Goal: Task Accomplishment & Management: Manage account settings

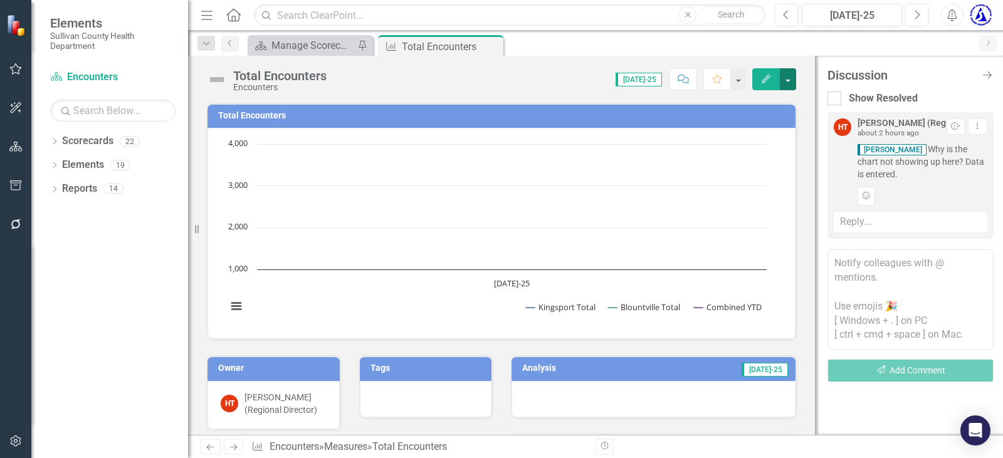
click at [786, 77] on button "button" at bounding box center [788, 79] width 16 height 22
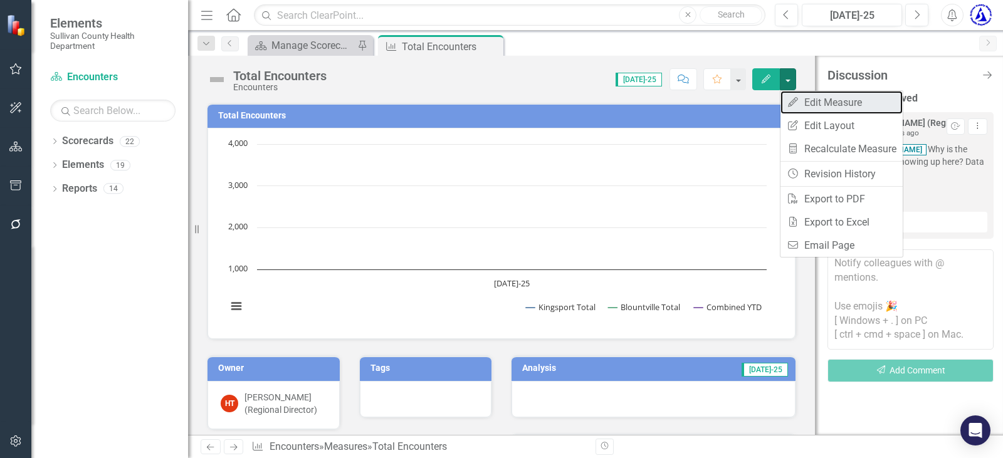
click at [790, 103] on icon at bounding box center [793, 102] width 10 height 10
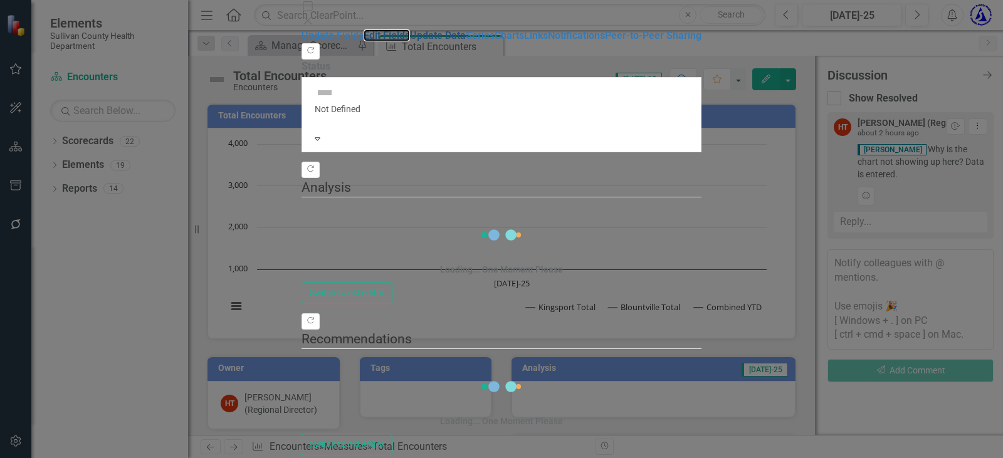
drag, startPoint x: 132, startPoint y: 68, endPoint x: 134, endPoint y: 83, distance: 15.3
click at [364, 41] on link "Edit Fields" at bounding box center [387, 35] width 46 height 12
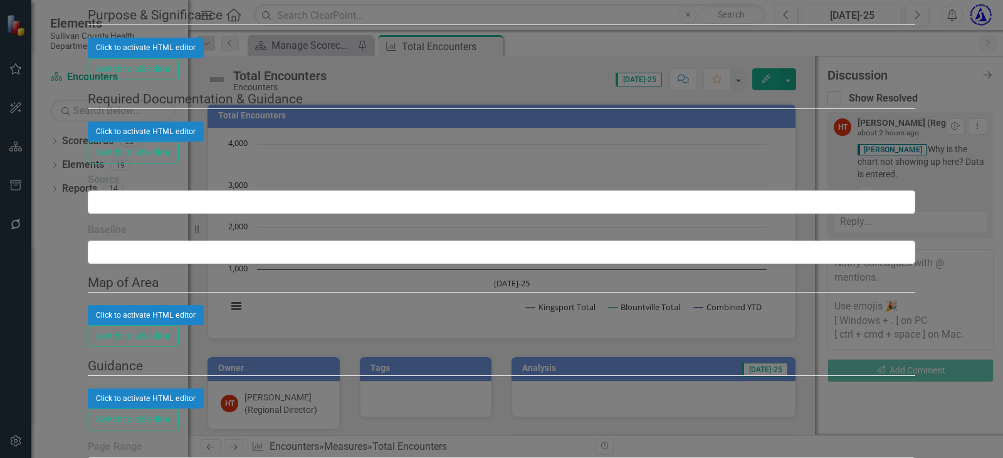
checkbox input "false"
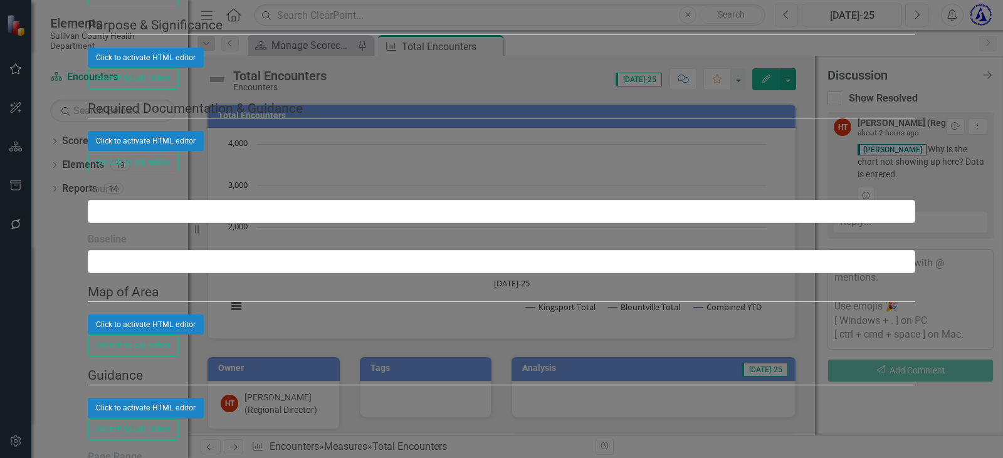
checkbox input "false"
click at [382, 90] on body "Elements Sullivan County Health Department Scorecard Encounters Search Dropdown…" at bounding box center [501, 229] width 1003 height 458
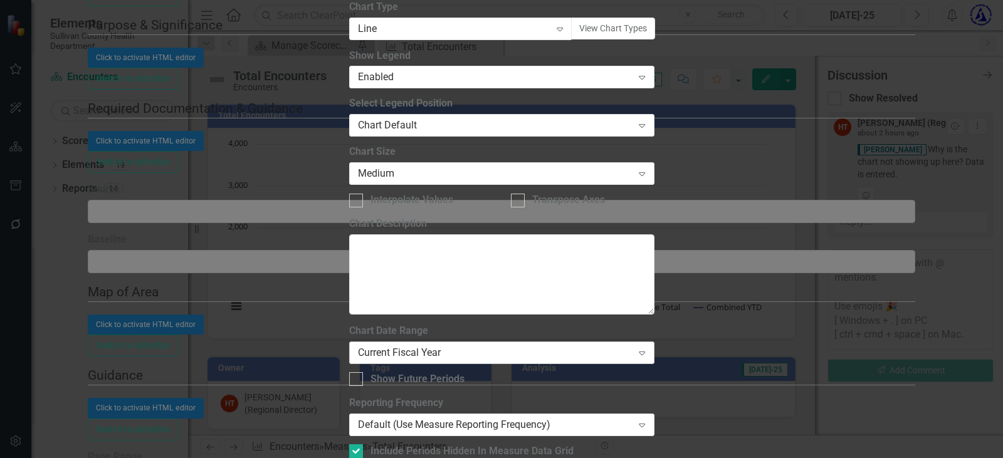
click at [469, 345] on div "Current Fiscal Year" at bounding box center [495, 352] width 275 height 14
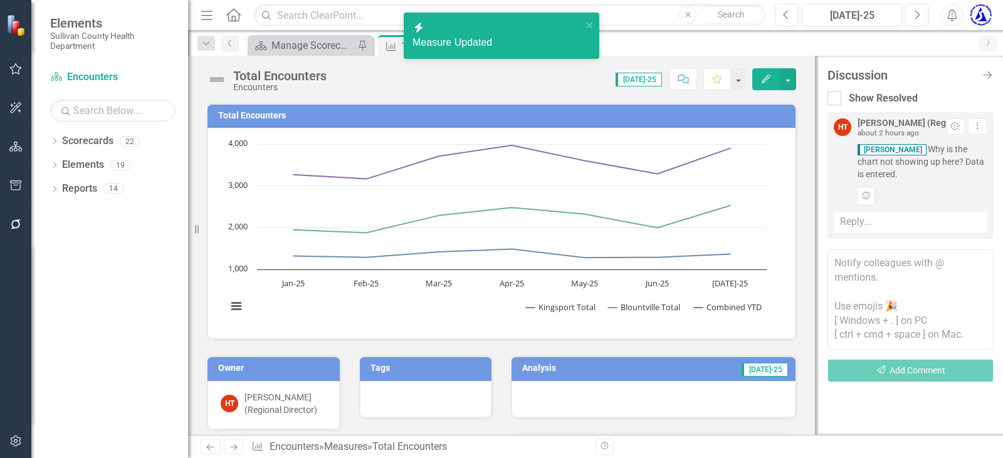
click at [882, 223] on div "Reply..." at bounding box center [911, 222] width 154 height 21
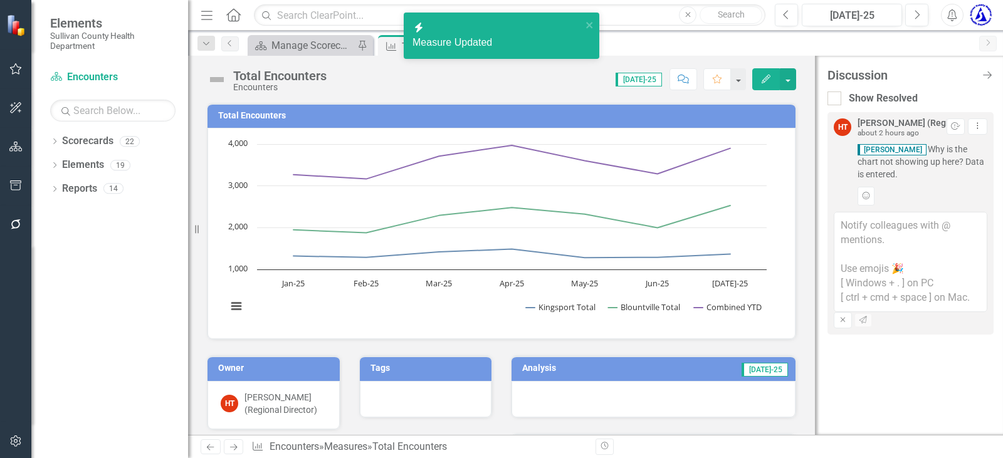
click at [881, 226] on textarea at bounding box center [911, 262] width 154 height 100
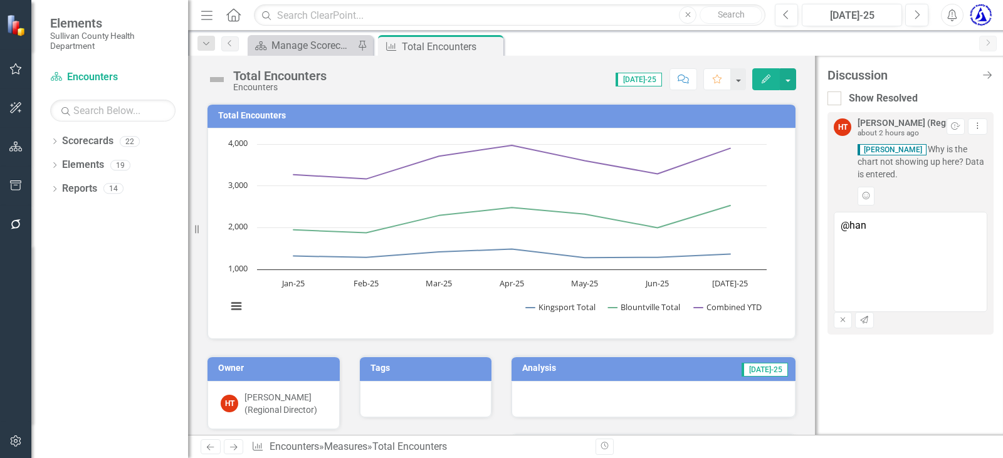
type textarea "@[PERSON_NAME] (Regional Director) fixed :)"
click at [869, 324] on icon "Send" at bounding box center [864, 321] width 9 height 8
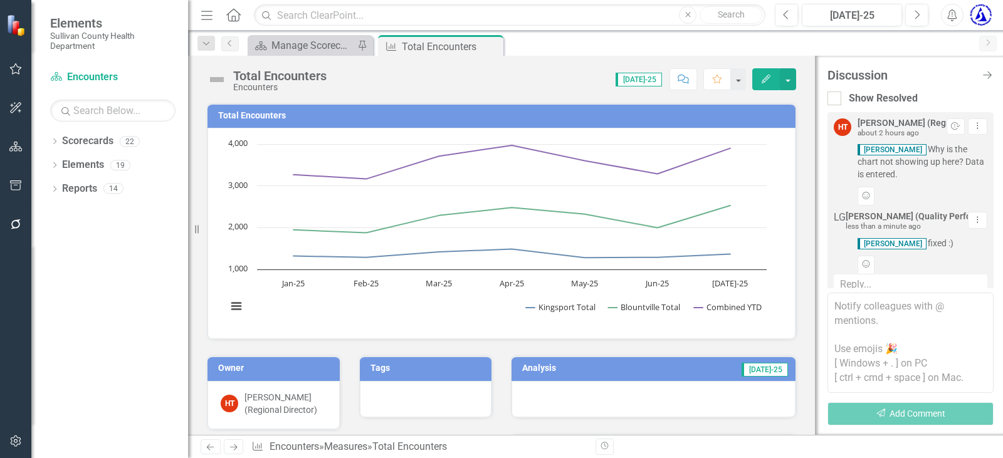
scroll to position [38, 0]
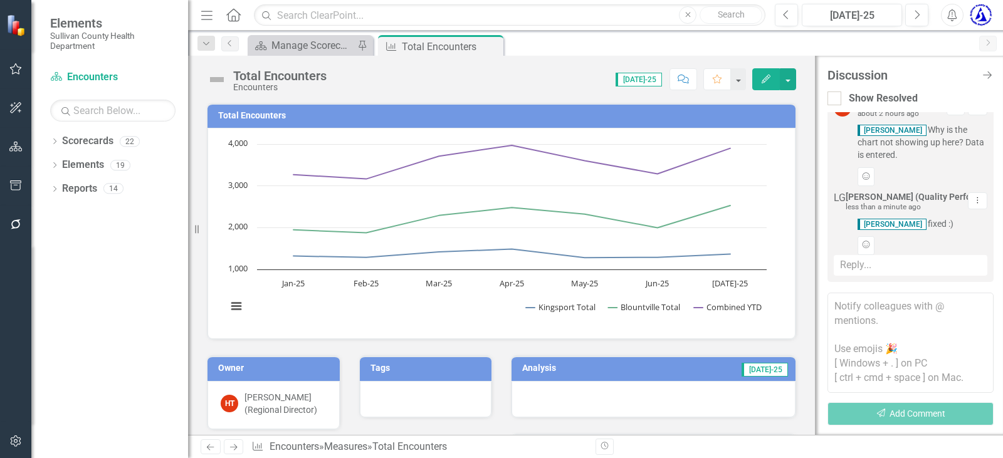
click at [536, 369] on h3 "Analysis" at bounding box center [577, 368] width 111 height 9
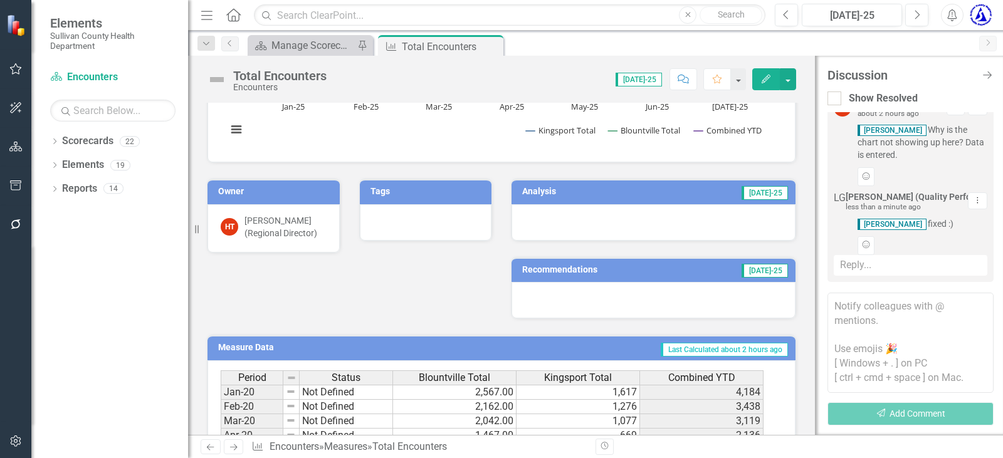
scroll to position [188, 0]
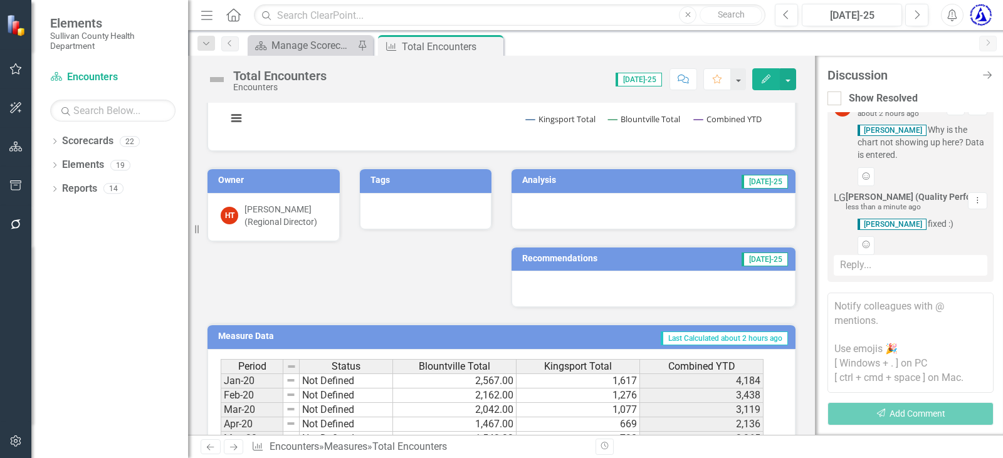
click at [537, 183] on h3 "Analysis" at bounding box center [577, 180] width 111 height 9
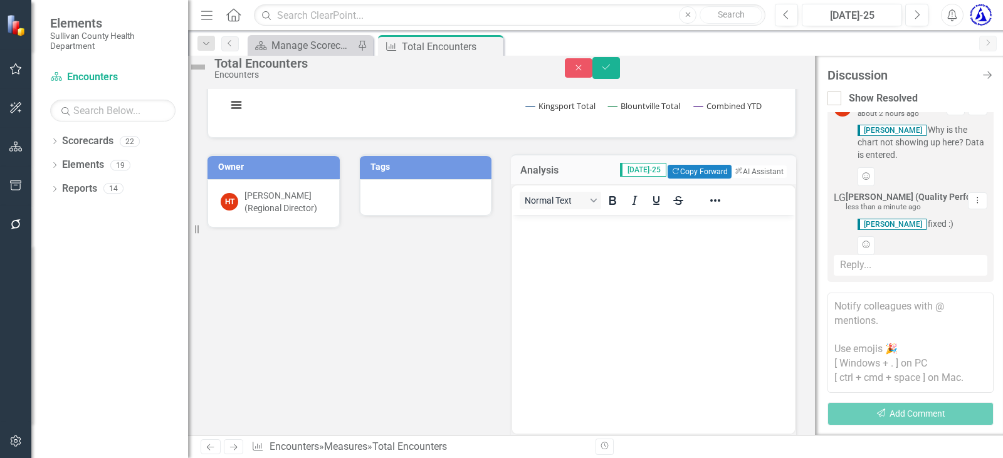
scroll to position [0, 0]
click at [744, 179] on button "ClearPoint AI AI Assistant" at bounding box center [758, 172] width 56 height 14
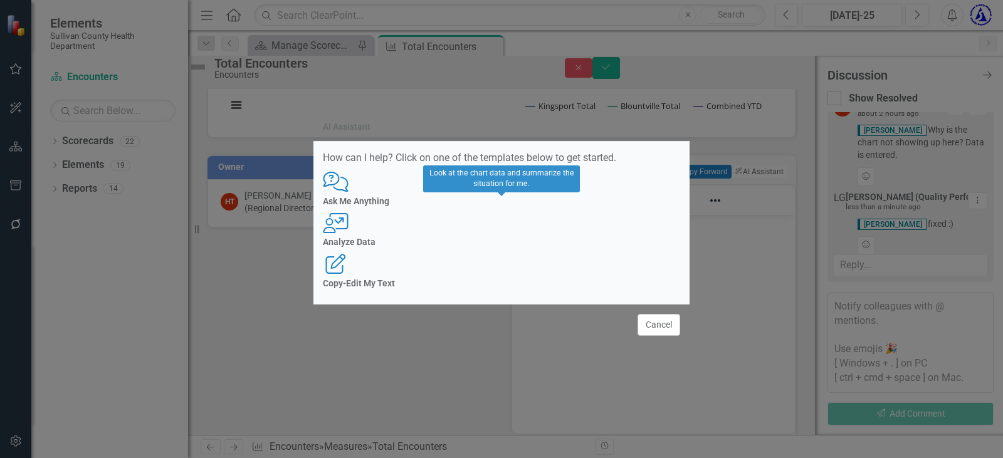
click at [486, 230] on div "User with Chart Analyze Data" at bounding box center [501, 230] width 357 height 34
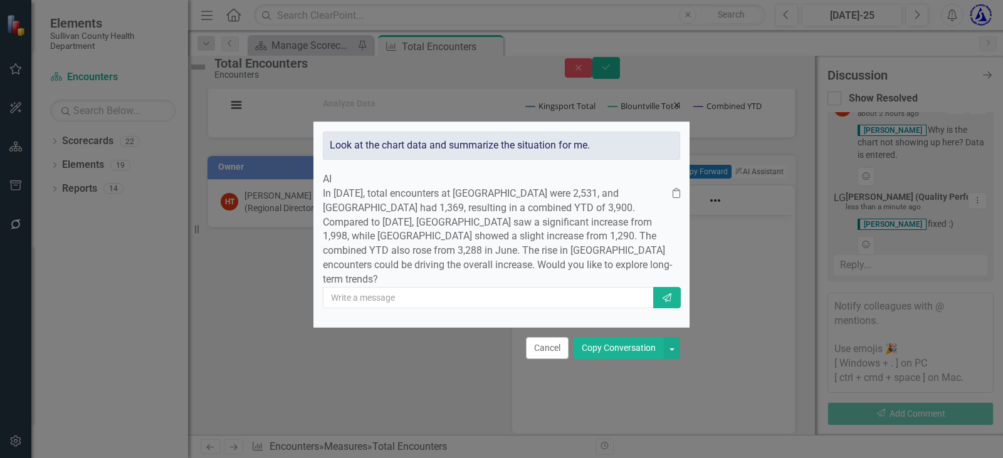
click at [606, 358] on button "Copy Conversation" at bounding box center [619, 348] width 90 height 22
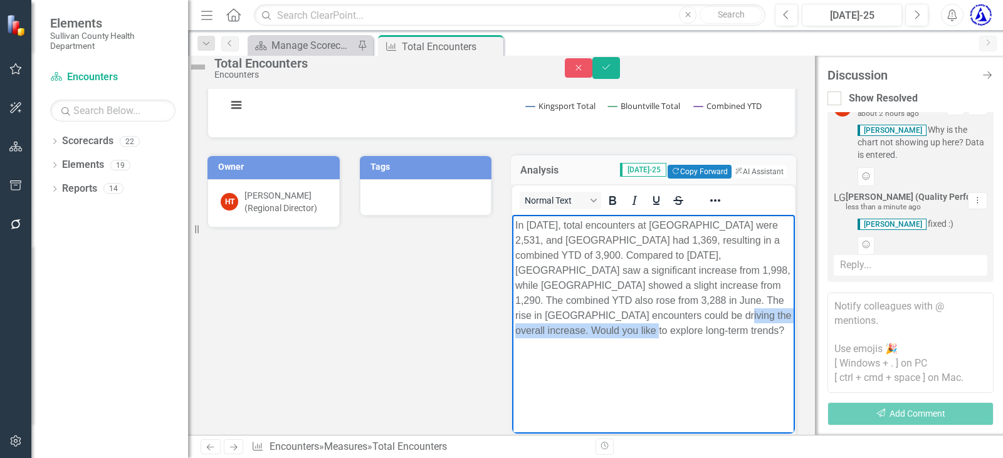
drag, startPoint x: 698, startPoint y: 347, endPoint x: 731, endPoint y: 319, distance: 43.2
click at [732, 319] on body "In [DATE], total encounters at [GEOGRAPHIC_DATA] were 2,531, and [GEOGRAPHIC_DA…" at bounding box center [653, 309] width 283 height 188
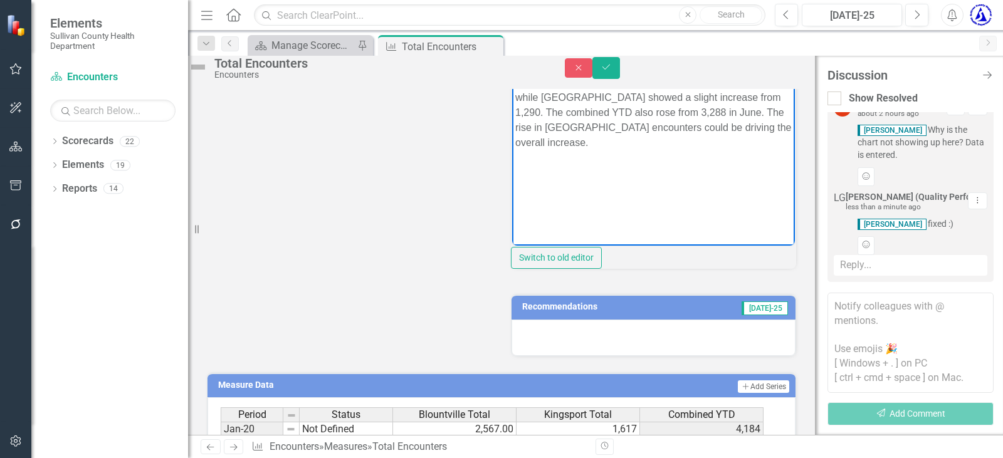
scroll to position [188, 0]
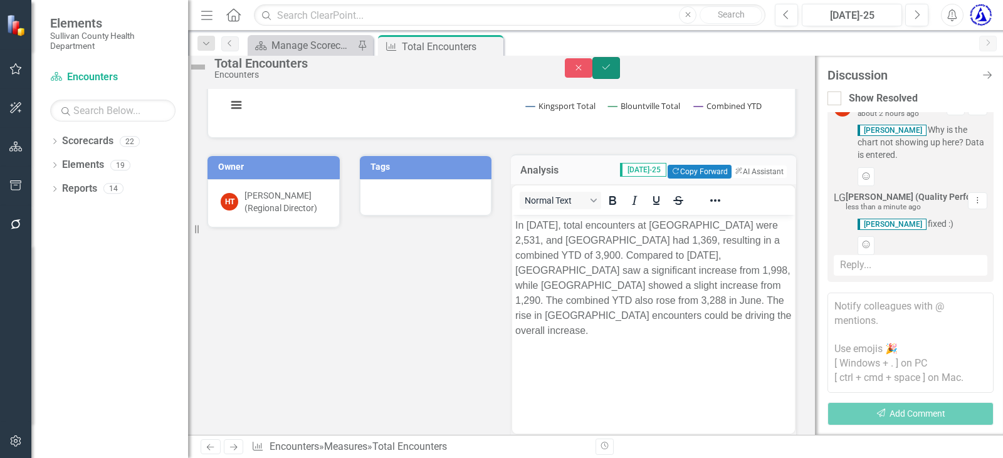
click at [612, 71] on icon "Save" at bounding box center [606, 67] width 11 height 9
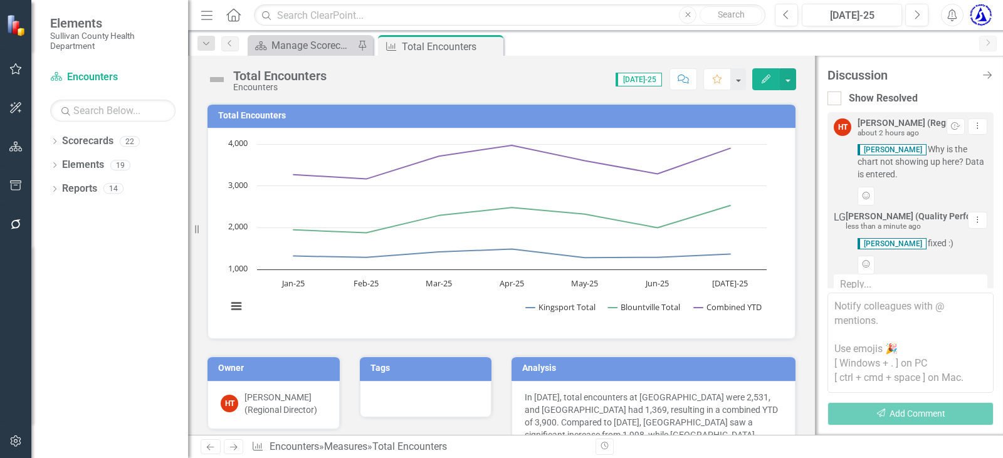
click at [571, 316] on rect "Interactive chart" at bounding box center [497, 232] width 552 height 188
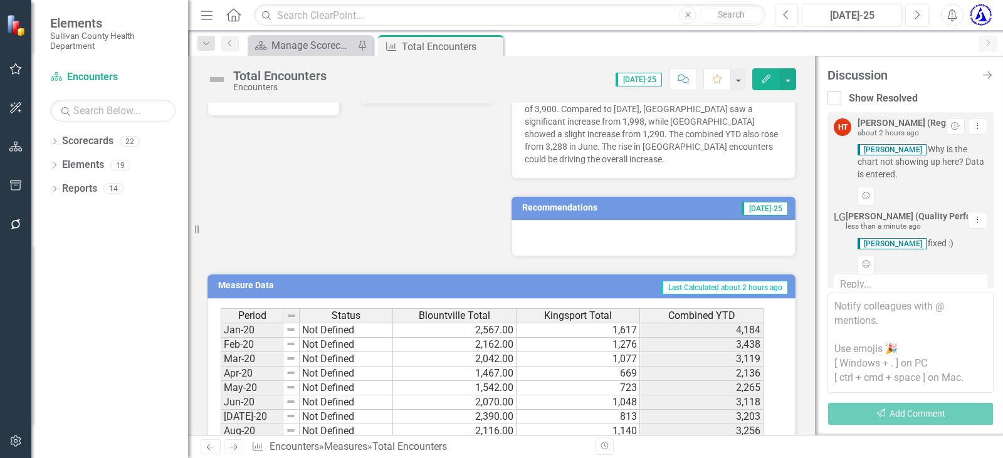
click at [558, 203] on h3 "Recommendations" at bounding box center [604, 207] width 164 height 9
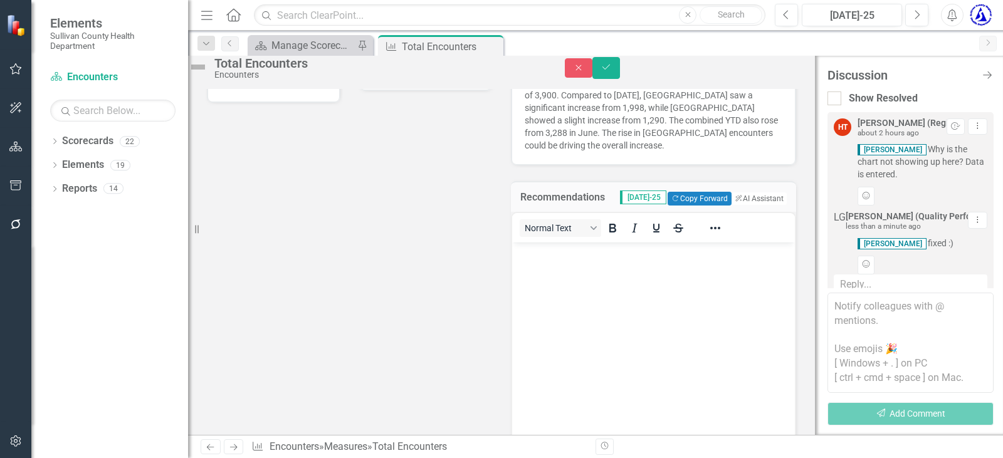
scroll to position [0, 0]
click at [612, 69] on icon "Save" at bounding box center [606, 67] width 11 height 9
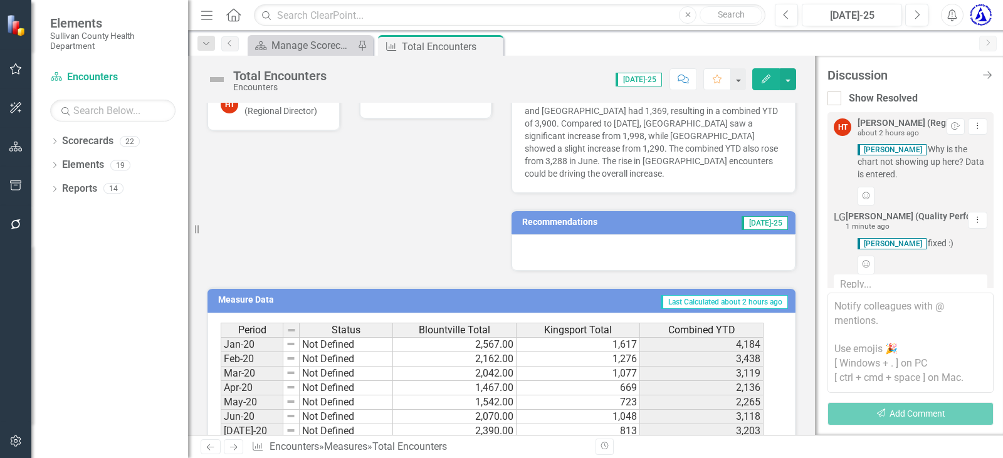
scroll to position [314, 0]
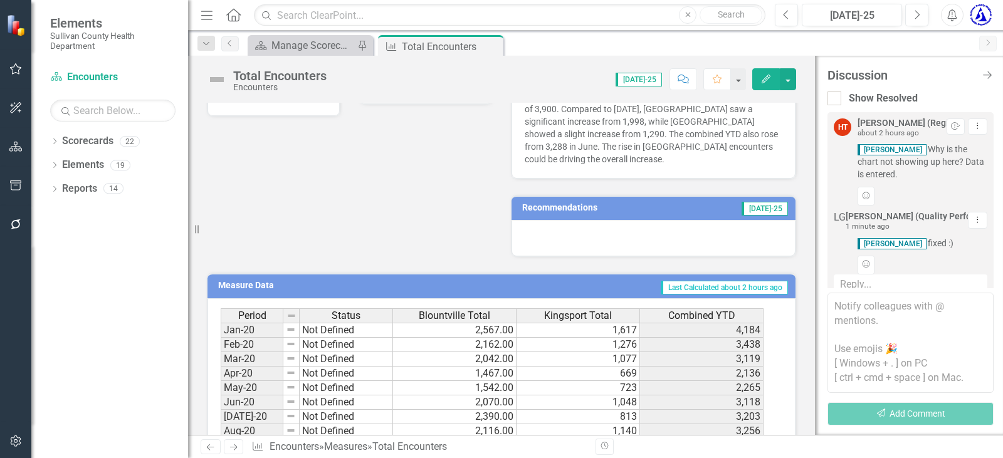
click at [552, 196] on div "Recommendations [DATE]-25" at bounding box center [654, 208] width 284 height 24
click at [549, 203] on h3 "Recommendations" at bounding box center [604, 207] width 164 height 9
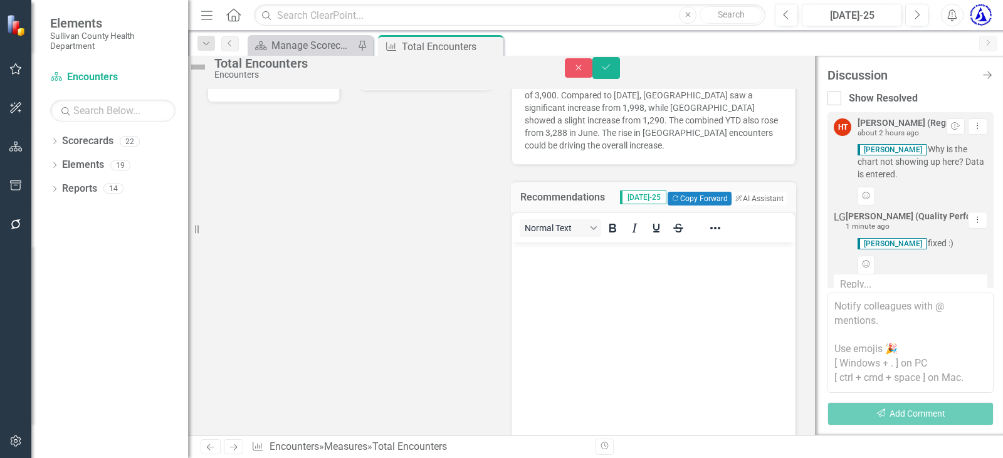
scroll to position [0, 0]
click at [734, 203] on button "ClearPoint AI AI Assistant" at bounding box center [758, 199] width 56 height 14
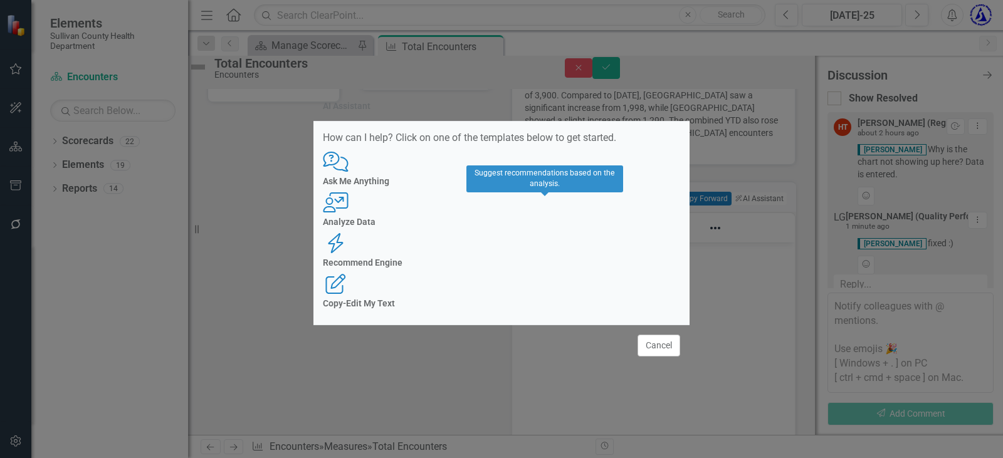
click at [349, 233] on icon "Recommend Engine" at bounding box center [336, 243] width 26 height 20
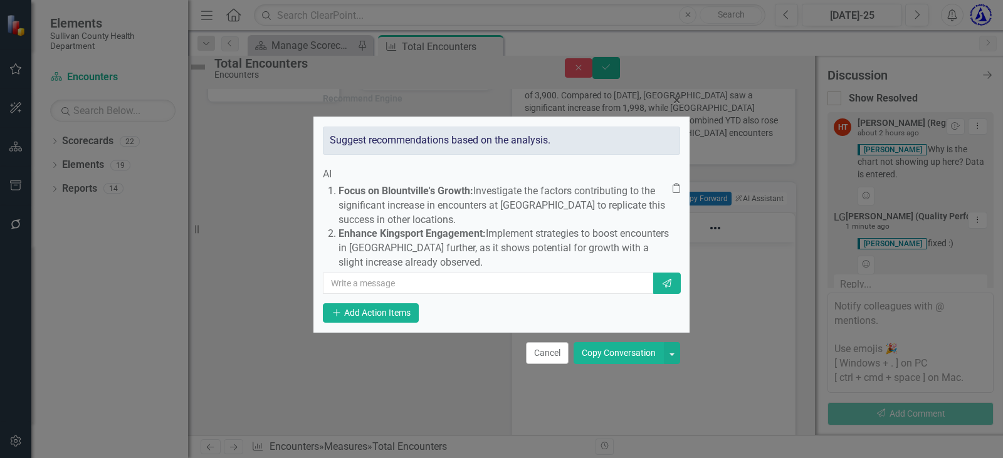
click at [620, 362] on button "Copy Conversation" at bounding box center [619, 353] width 90 height 22
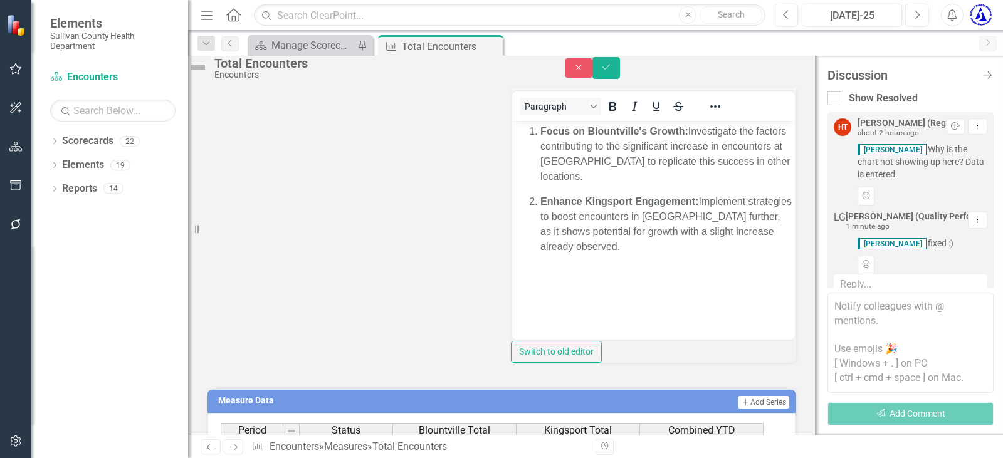
scroll to position [439, 0]
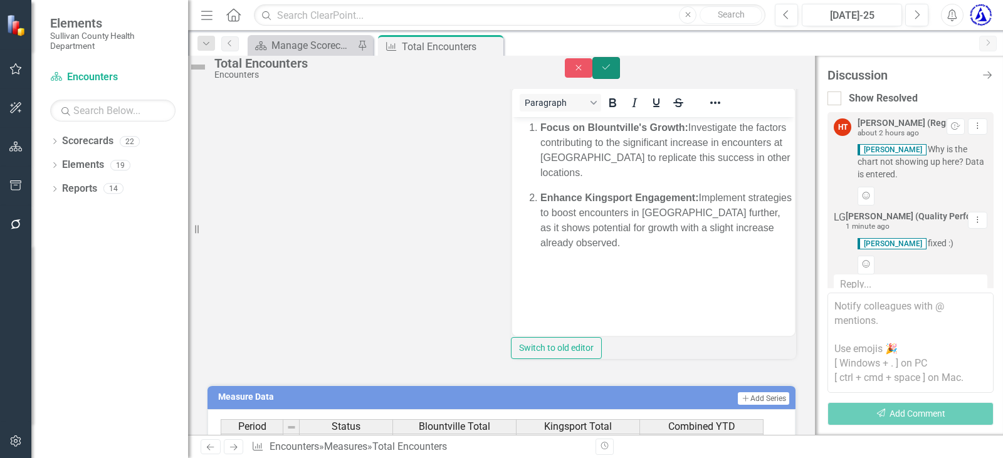
click at [612, 71] on icon "Save" at bounding box center [606, 67] width 11 height 9
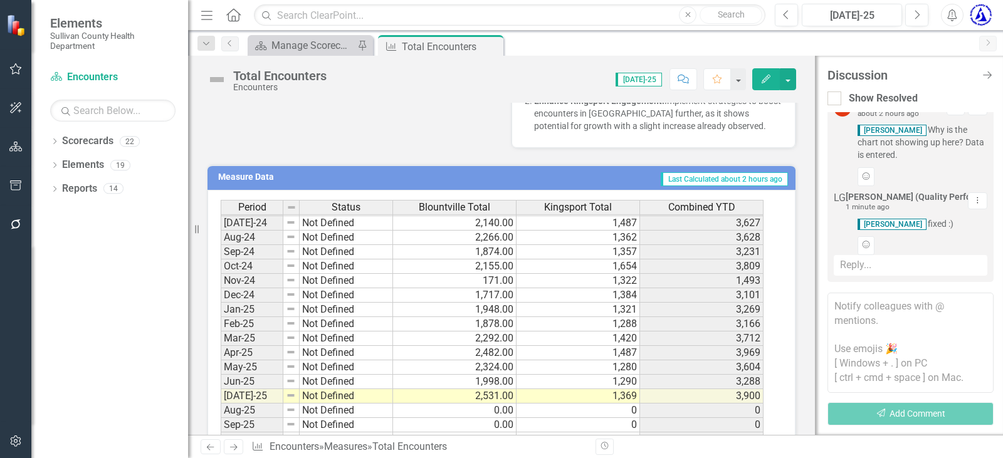
scroll to position [0, 0]
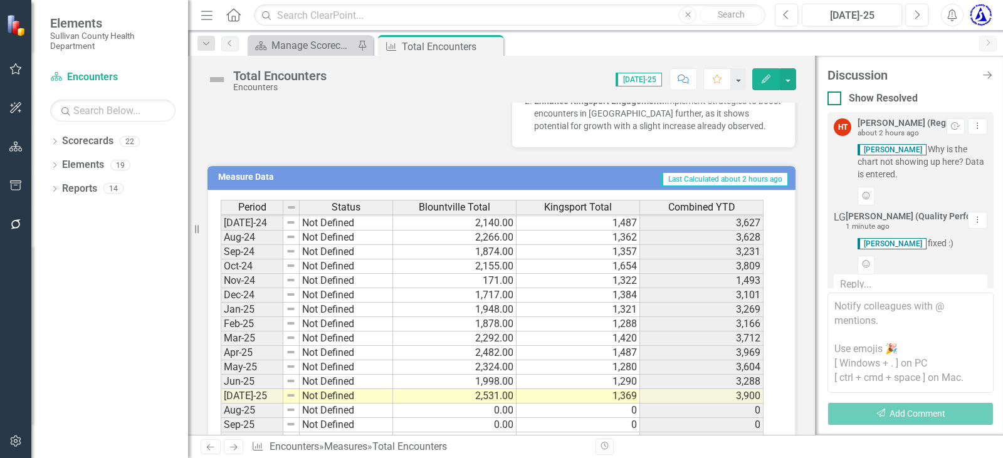
click at [835, 93] on input "Show Resolved" at bounding box center [832, 96] width 8 height 8
checkbox input "true"
click at [18, 76] on button "button" at bounding box center [16, 69] width 28 height 26
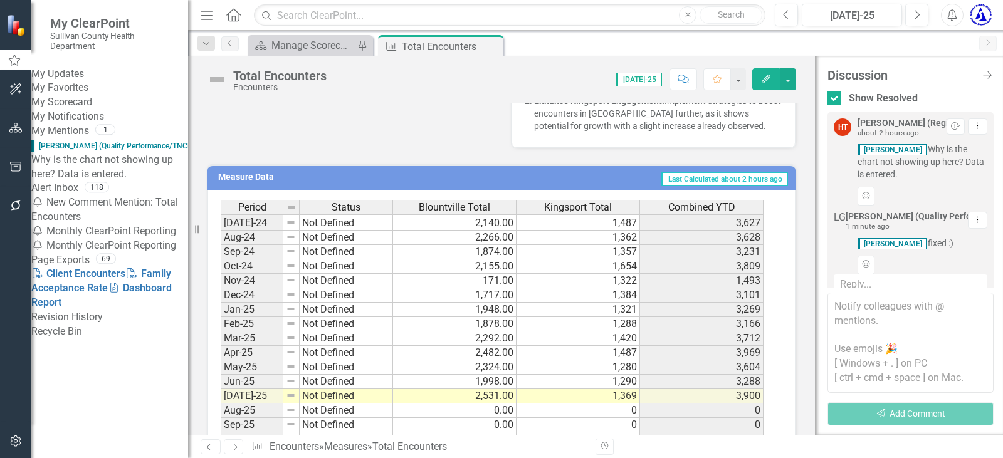
click at [76, 139] on link "My Mentions" at bounding box center [60, 131] width 58 height 14
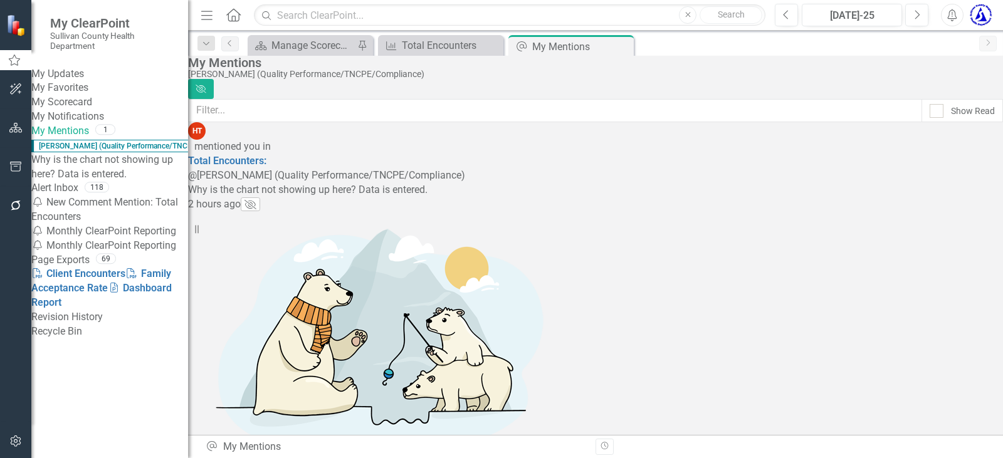
click at [280, 154] on div "mentioned you in" at bounding box center [598, 147] width 809 height 14
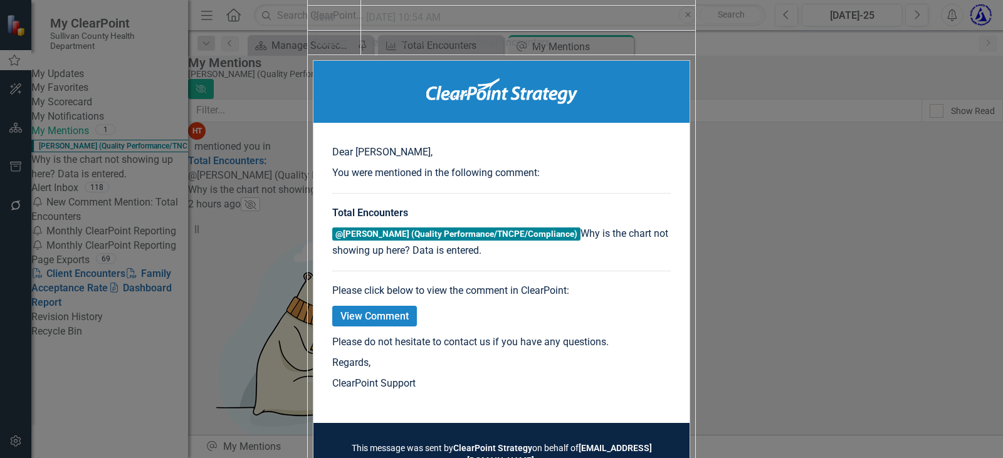
scroll to position [221, 0]
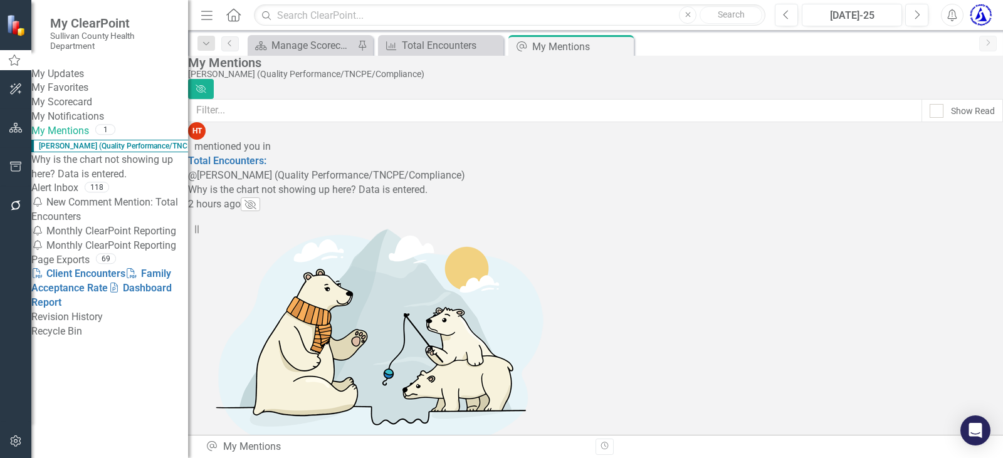
click at [16, 218] on button "button" at bounding box center [16, 206] width 28 height 26
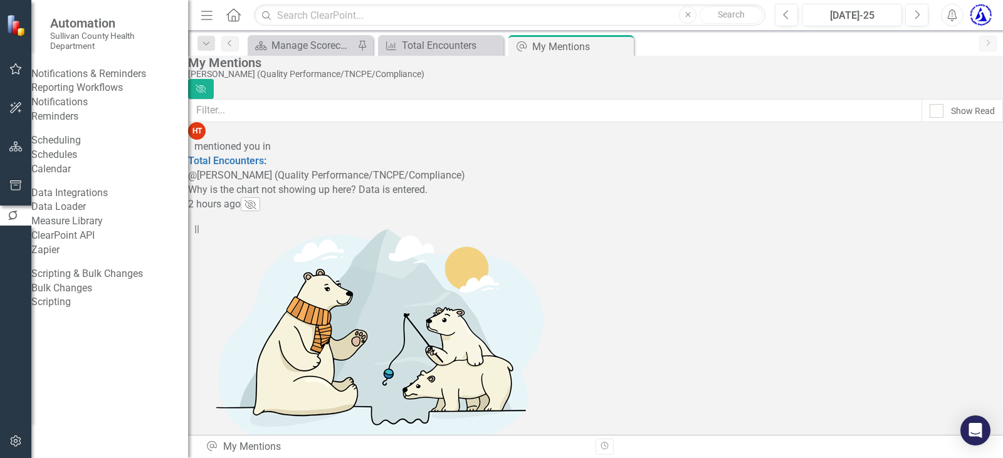
click at [94, 95] on link "Reporting Workflows" at bounding box center [109, 88] width 157 height 14
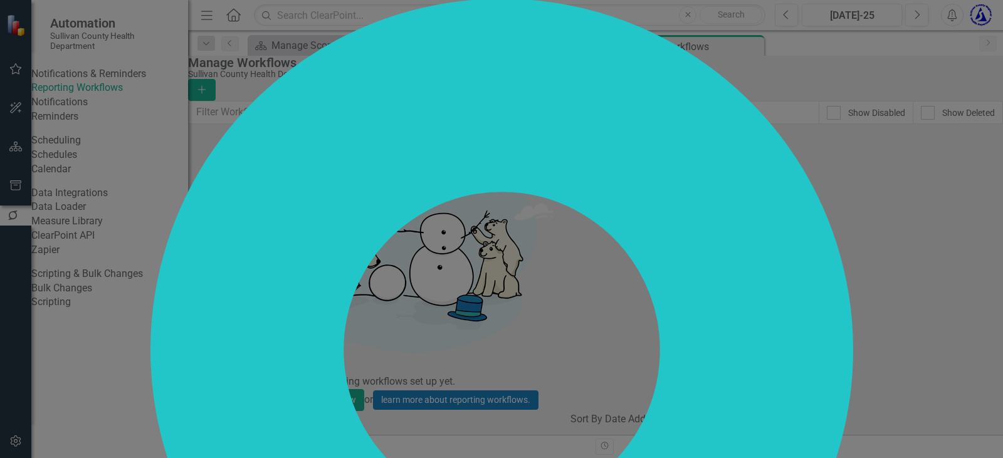
checkbox input "true"
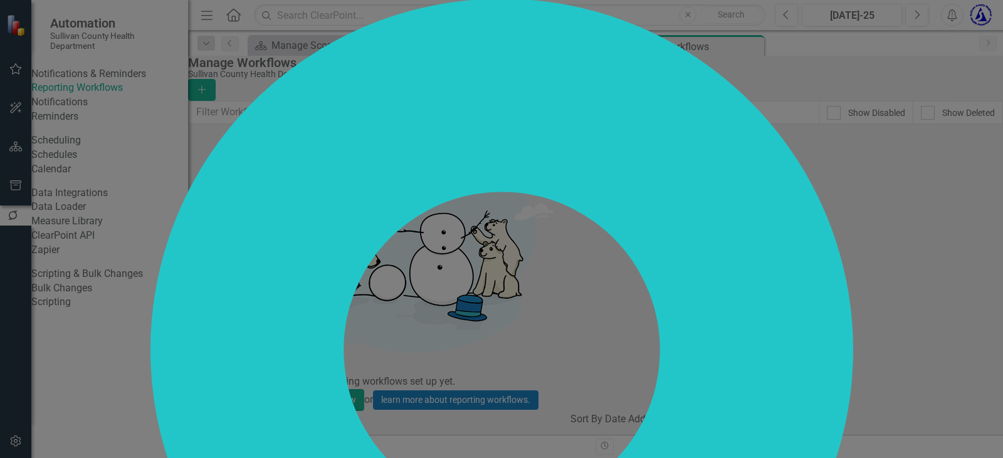
checkbox input "true"
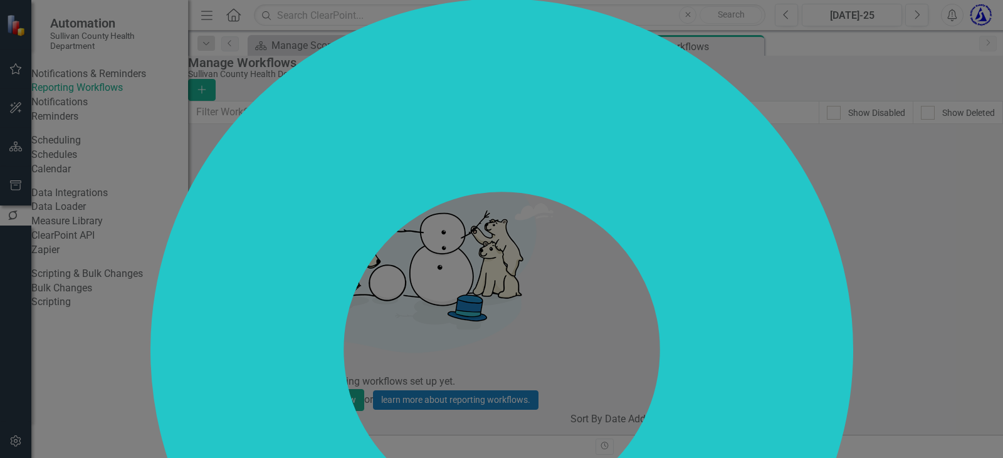
checkbox input "true"
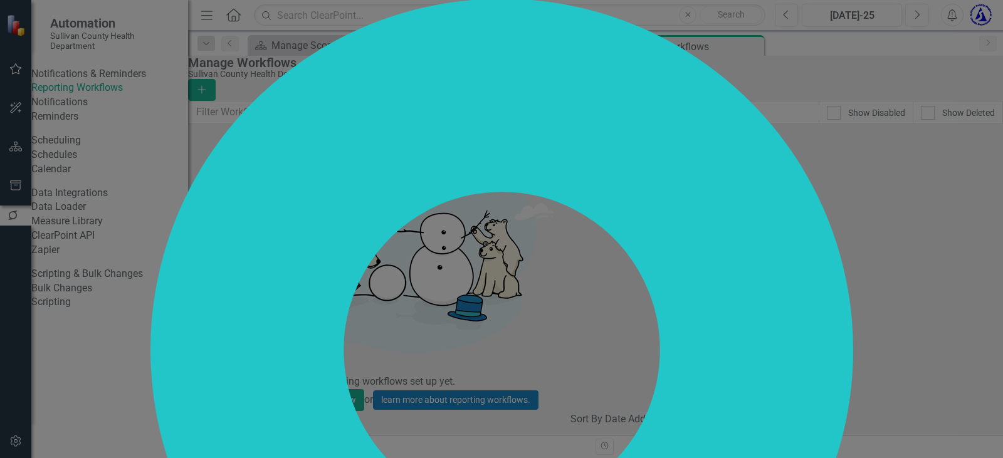
checkbox input "true"
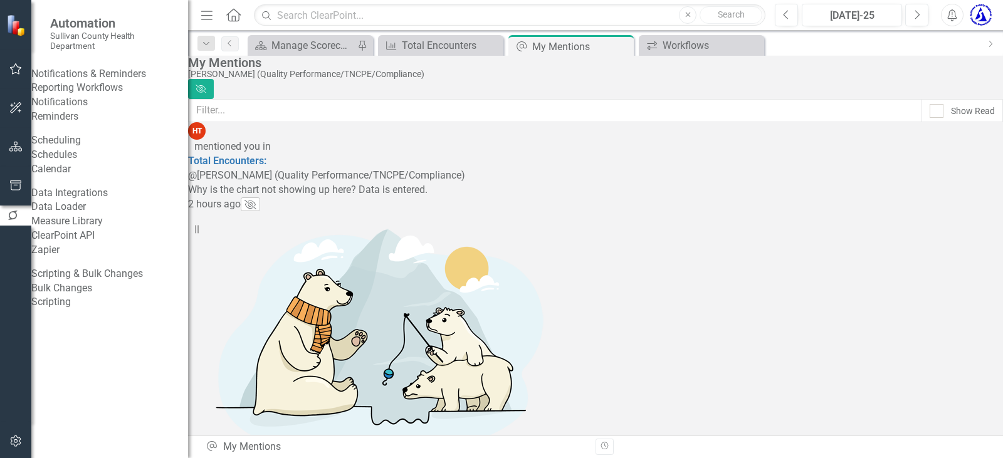
scroll to position [16, 0]
click at [16, 218] on button "button" at bounding box center [13, 216] width 26 height 20
click at [87, 94] on link "Reporting Workflows" at bounding box center [109, 88] width 157 height 14
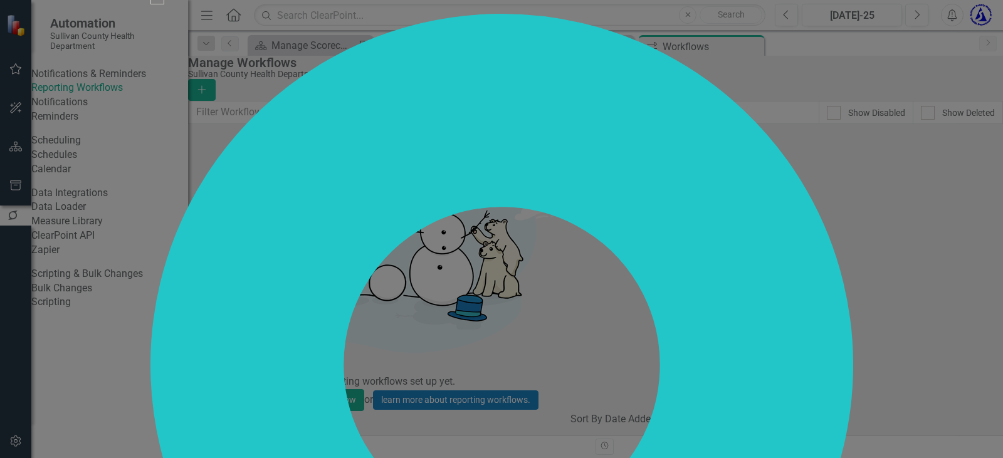
scroll to position [125, 0]
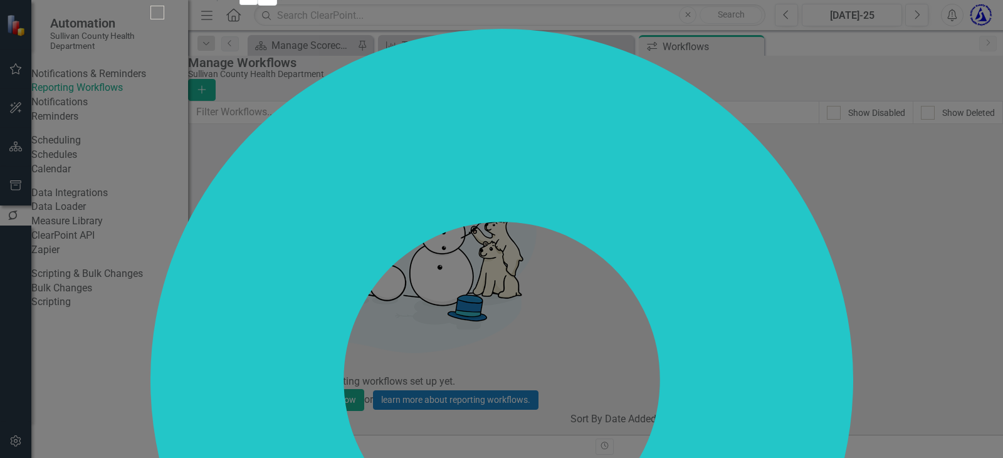
scroll to position [188, 0]
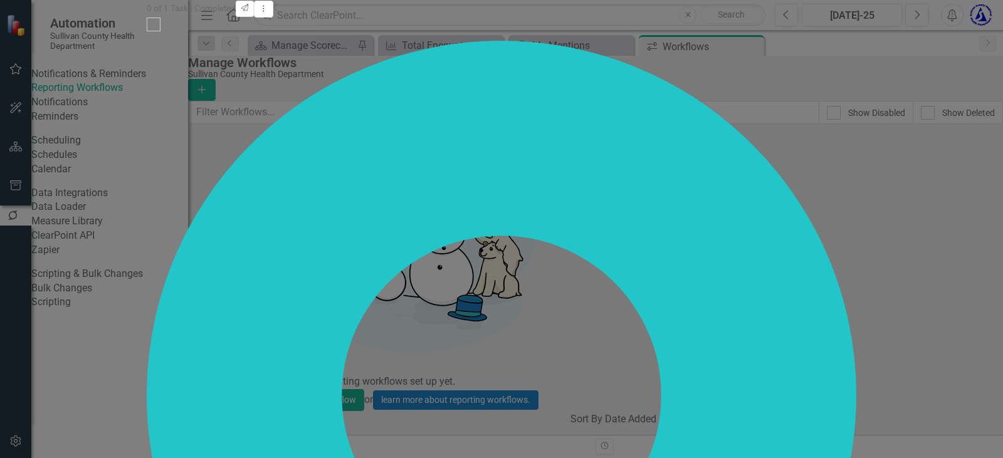
scroll to position [376, 0]
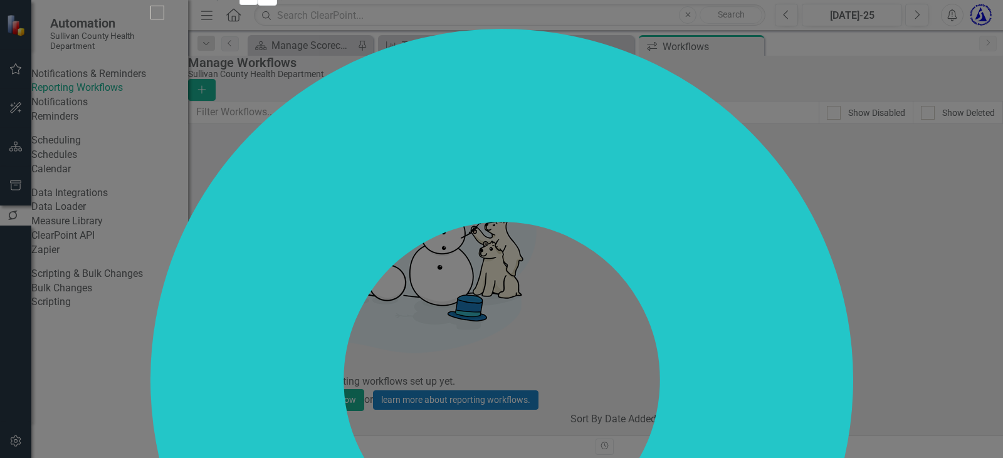
scroll to position [556, 0]
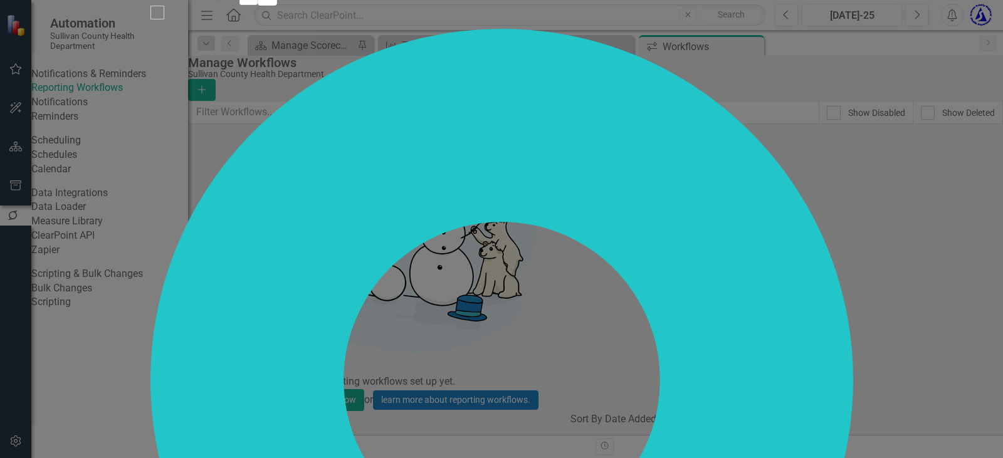
scroll to position [618, 0]
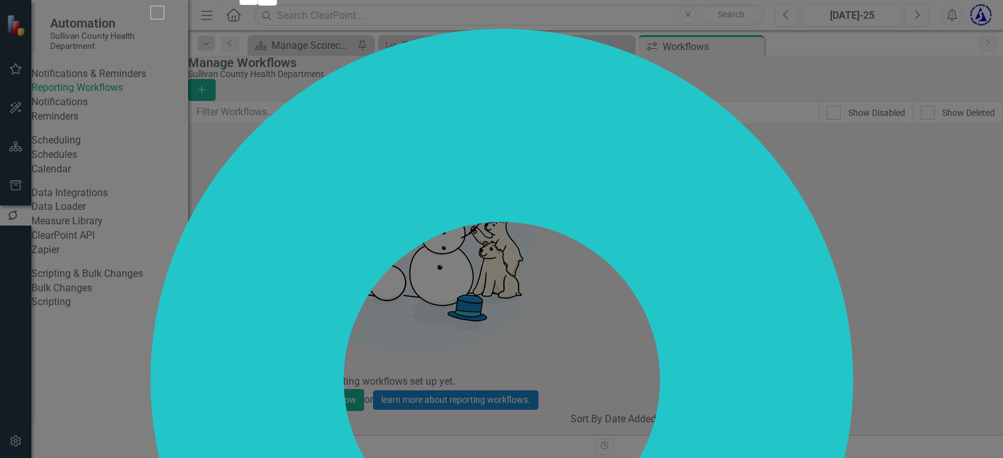
scroll to position [681, 0]
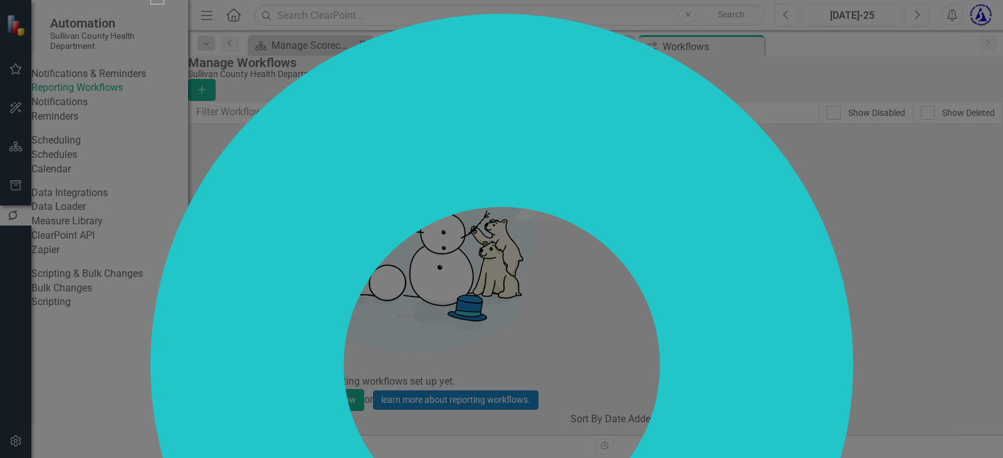
scroll to position [769, 0]
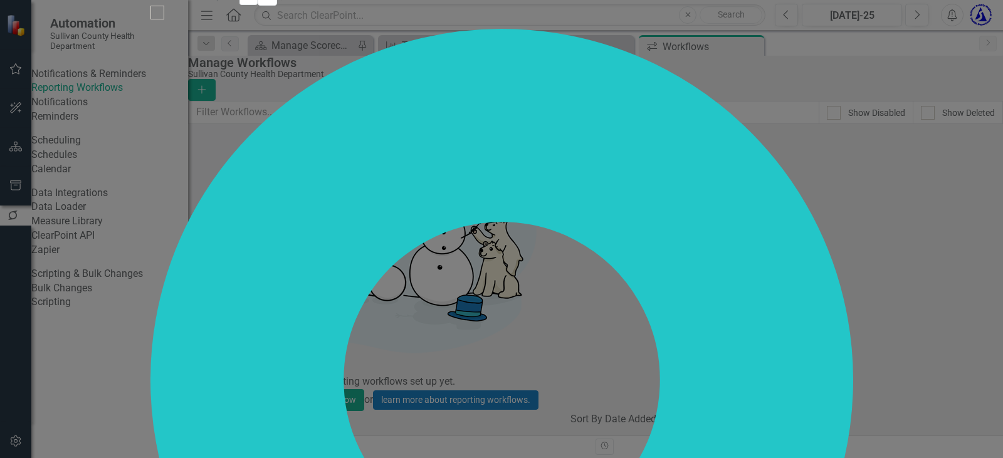
scroll to position [0, 0]
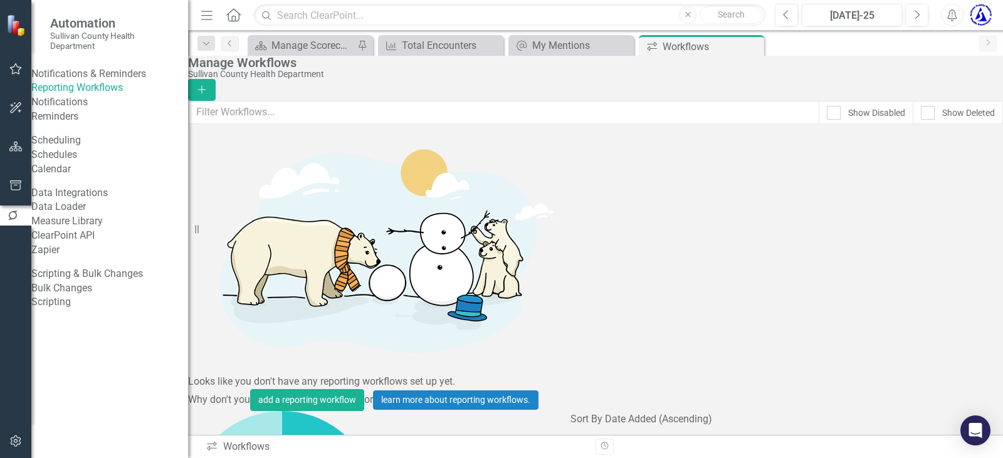
click at [58, 110] on link "Notifications" at bounding box center [109, 102] width 157 height 14
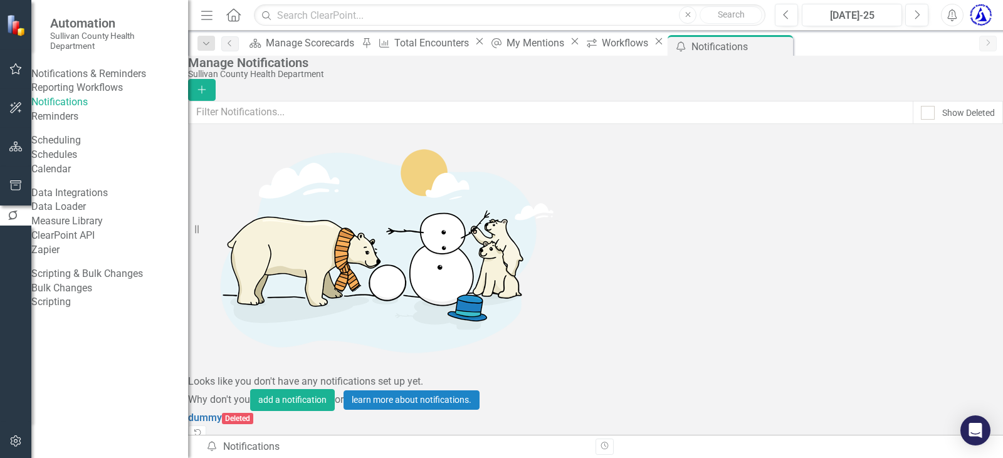
click at [53, 124] on link "Reminders" at bounding box center [109, 117] width 157 height 14
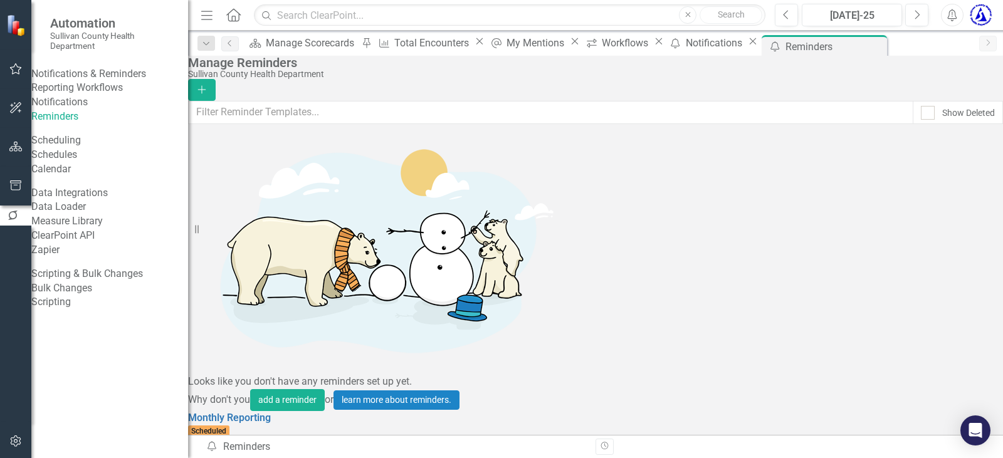
click at [52, 162] on link "Schedules" at bounding box center [109, 155] width 157 height 14
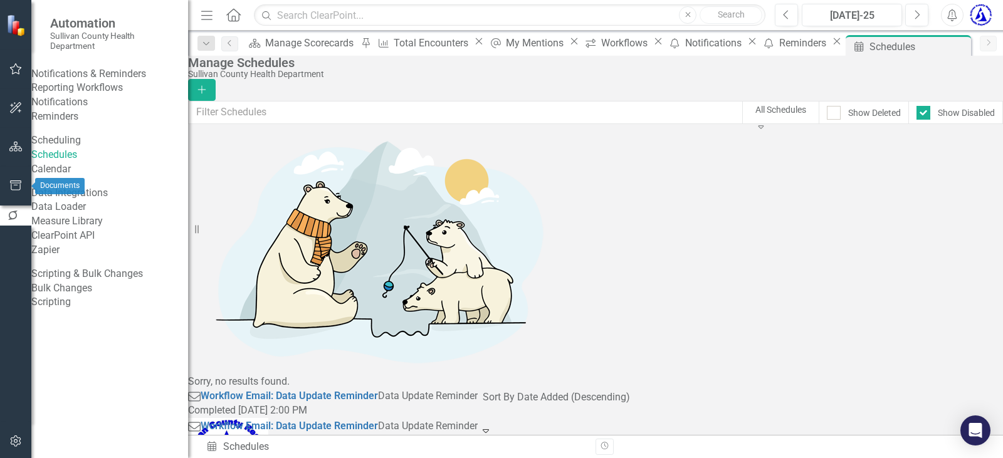
click at [13, 187] on icon "button" at bounding box center [15, 186] width 13 height 10
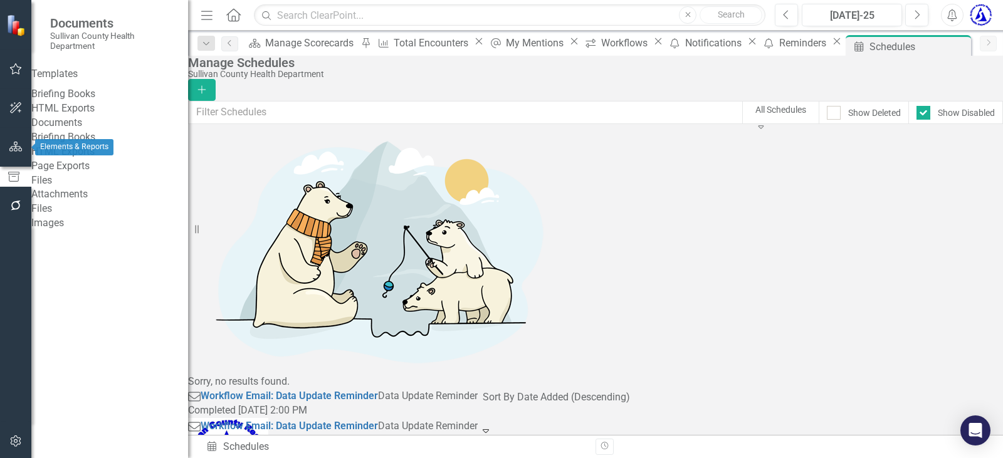
click at [19, 151] on icon "button" at bounding box center [15, 147] width 13 height 10
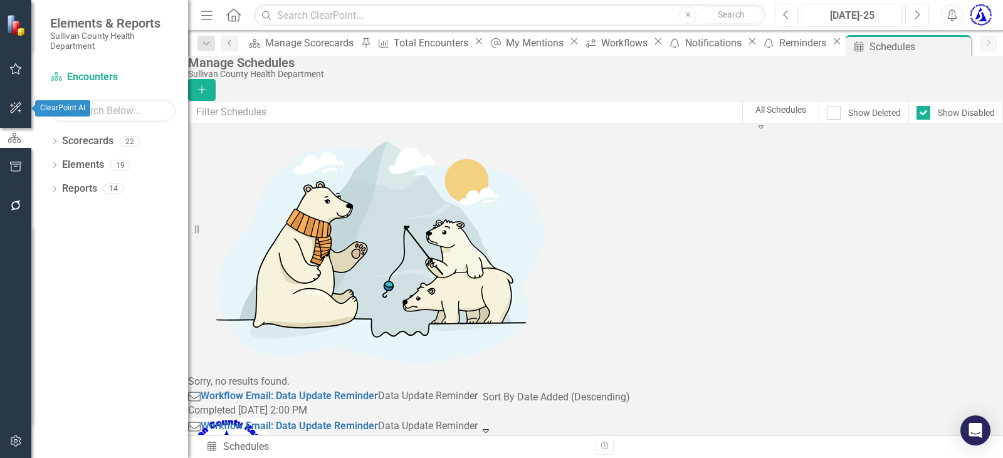
click at [13, 105] on icon "button" at bounding box center [15, 108] width 13 height 10
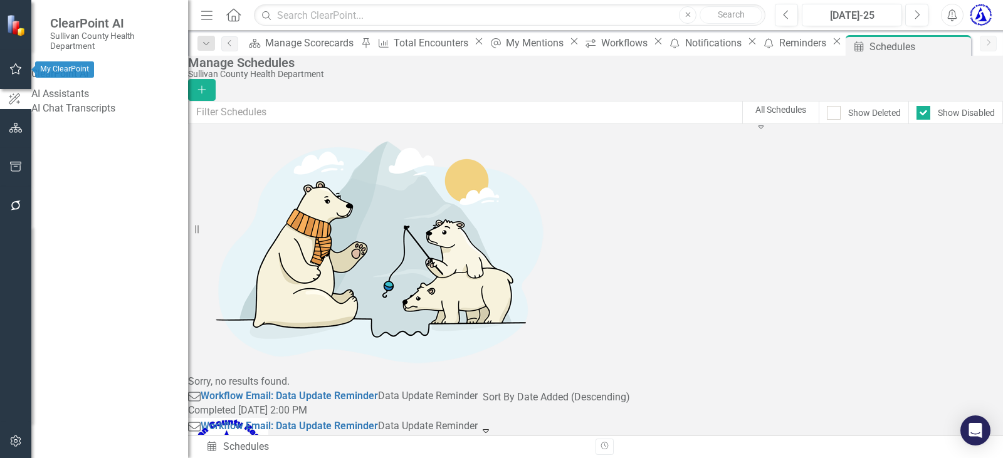
click at [8, 68] on button "button" at bounding box center [16, 69] width 28 height 26
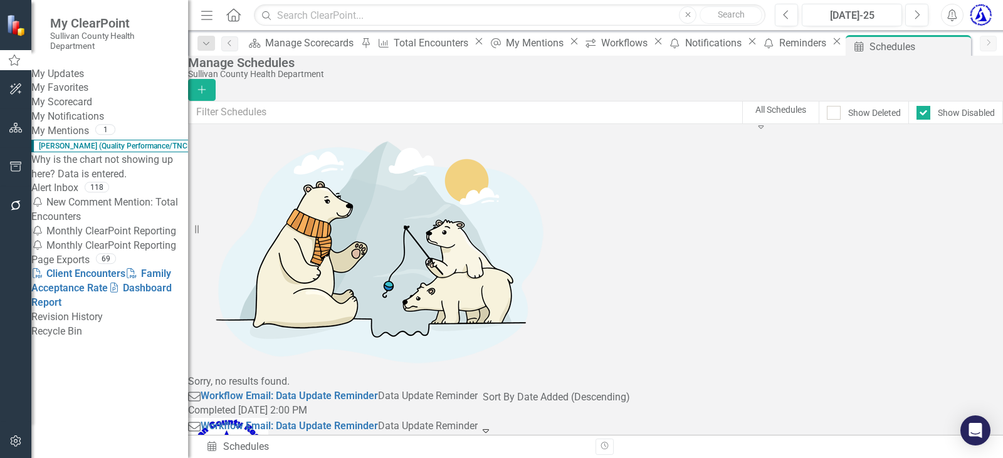
scroll to position [45, 0]
click at [92, 325] on link "Revision History" at bounding box center [109, 317] width 157 height 14
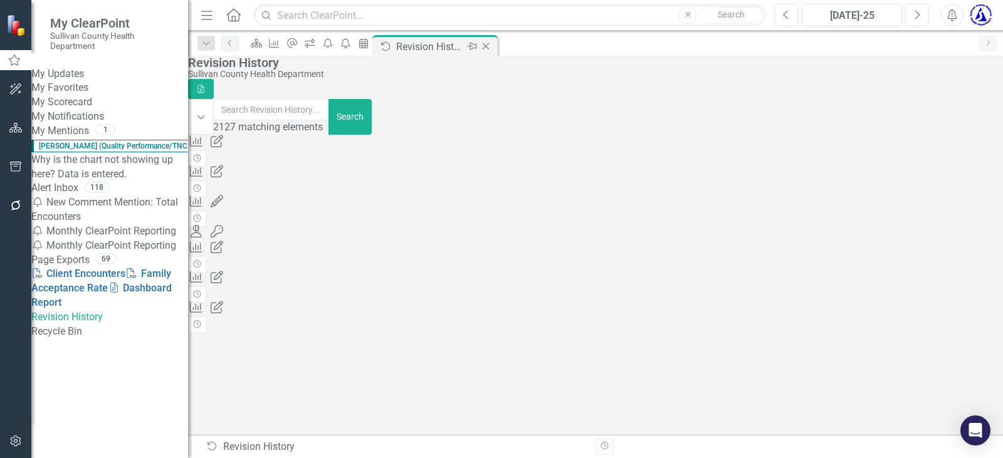
click at [492, 46] on icon "Close" at bounding box center [486, 46] width 13 height 10
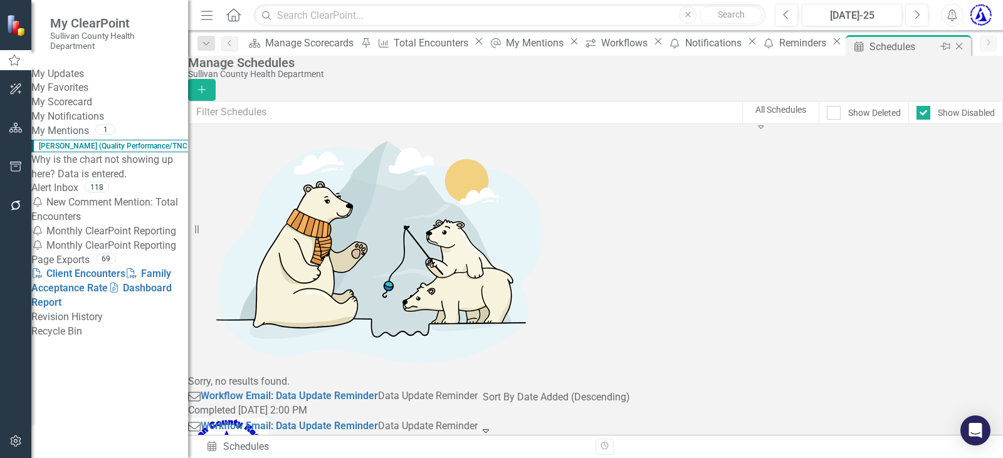
click at [953, 44] on icon "Close" at bounding box center [959, 46] width 13 height 10
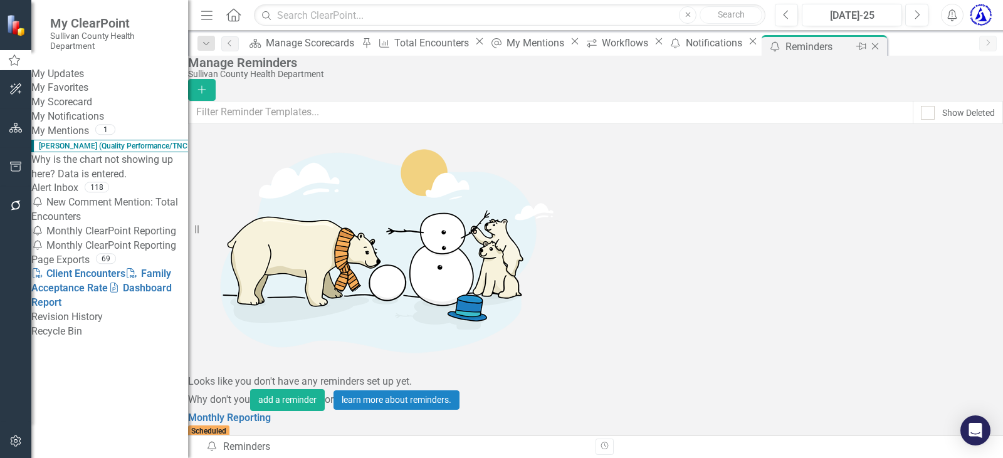
click at [869, 45] on icon "Close" at bounding box center [875, 46] width 13 height 10
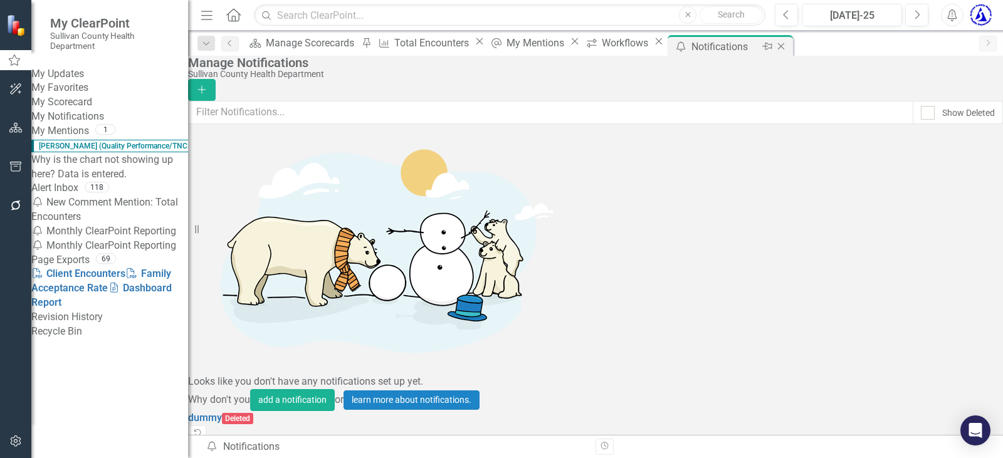
click at [788, 45] on icon "Close" at bounding box center [781, 46] width 13 height 10
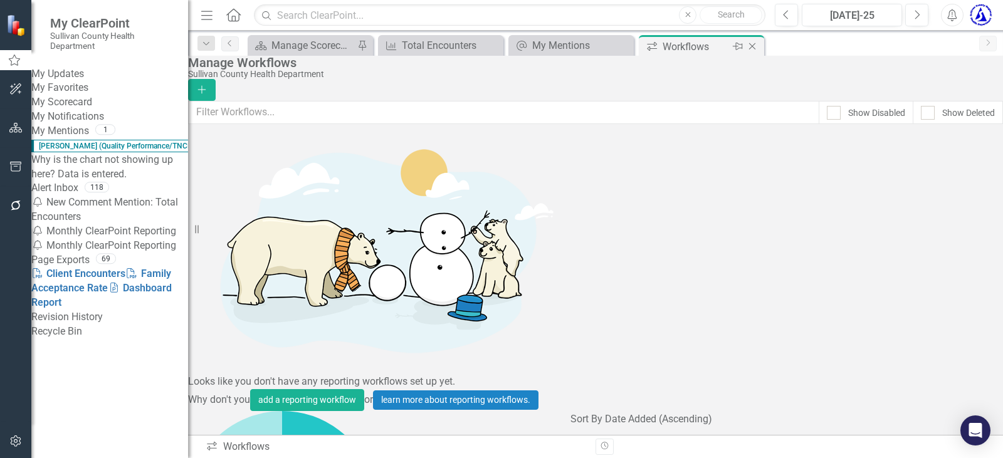
click at [754, 45] on icon at bounding box center [752, 46] width 7 height 7
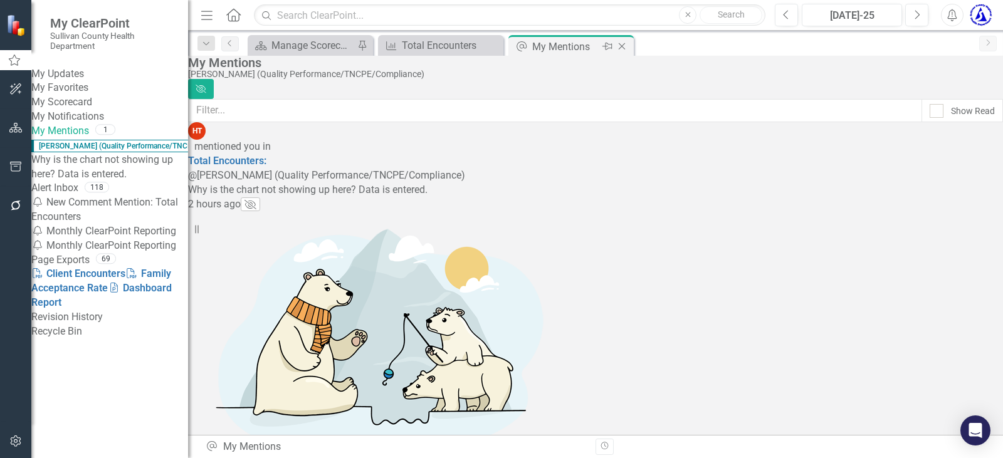
click at [626, 45] on icon "Close" at bounding box center [622, 46] width 13 height 10
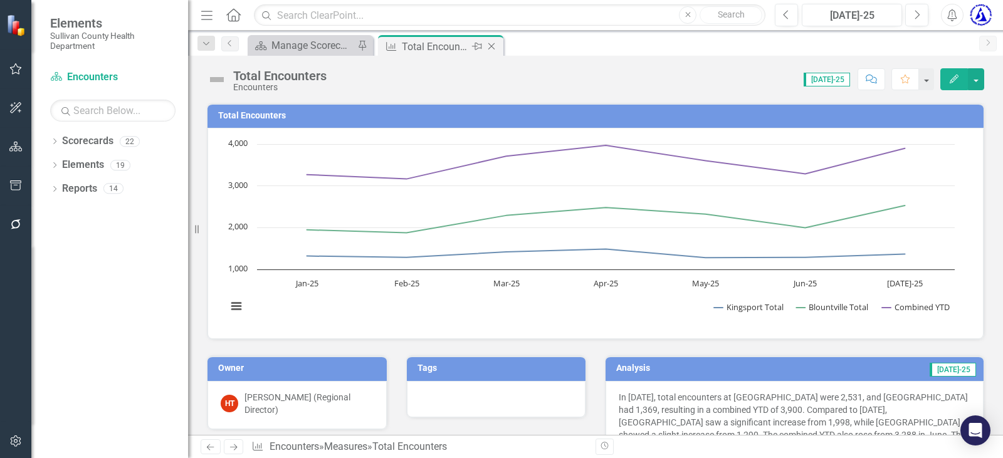
click at [489, 44] on icon at bounding box center [491, 46] width 7 height 7
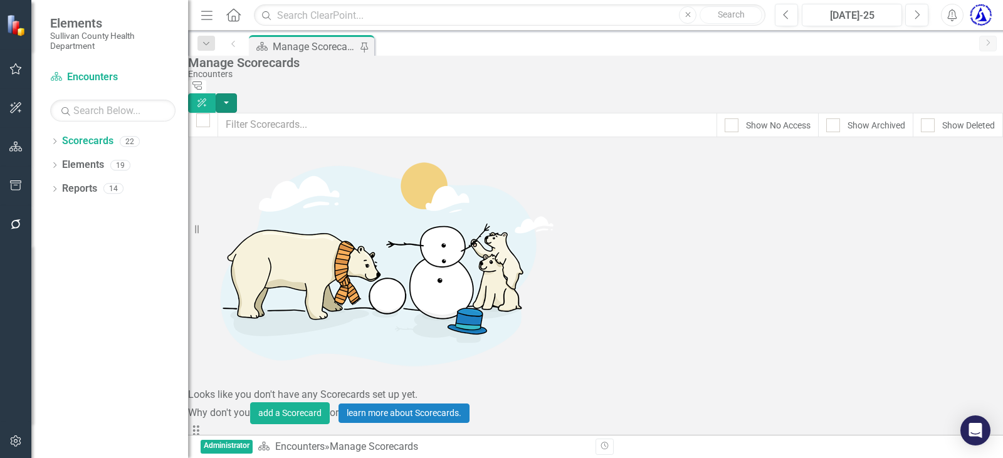
click at [237, 93] on button "button" at bounding box center [226, 102] width 21 height 19
click at [630, 51] on div "Scorecard Manage Scorecards Pin" at bounding box center [609, 45] width 727 height 20
click at [55, 138] on div "Dropdown" at bounding box center [54, 143] width 9 height 11
click at [114, 163] on link "Sullivan County Regional Health Department" at bounding box center [119, 165] width 138 height 14
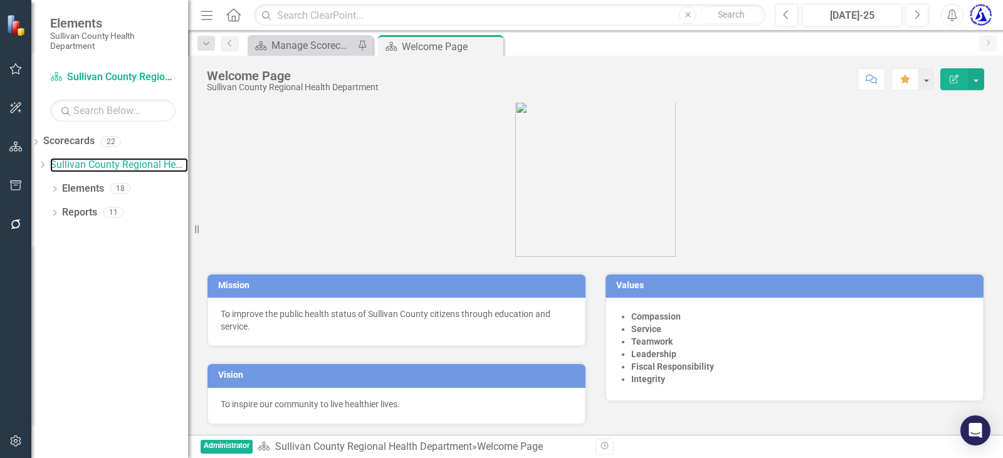
scroll to position [18, 0]
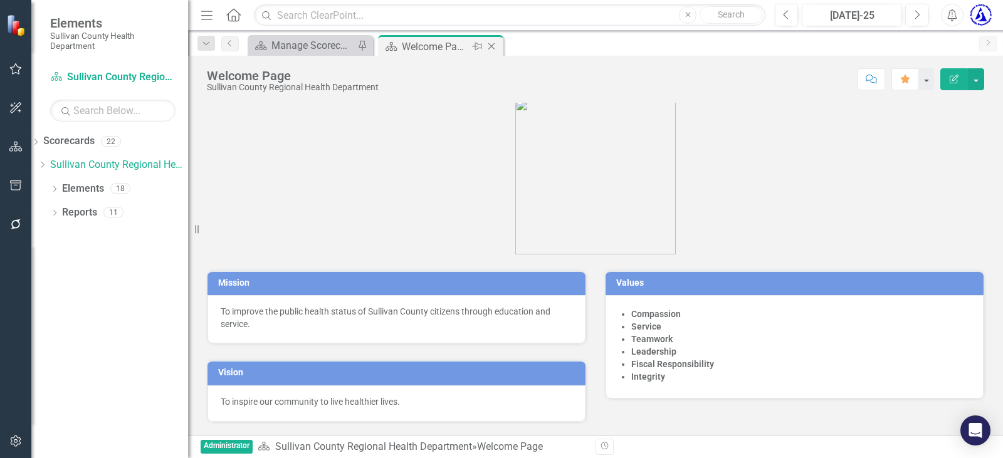
click at [492, 45] on icon "Close" at bounding box center [491, 46] width 13 height 10
